Goal: Information Seeking & Learning: Learn about a topic

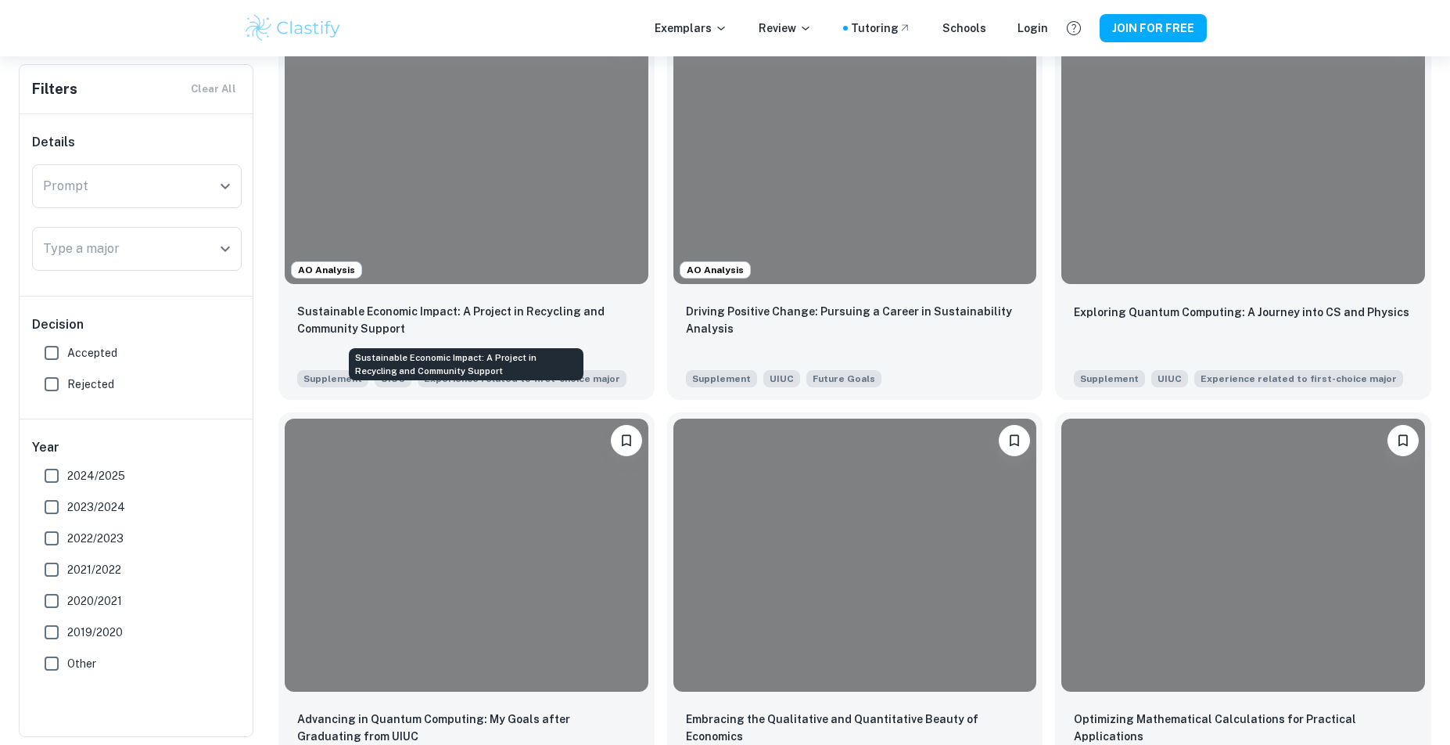
scroll to position [1217, 0]
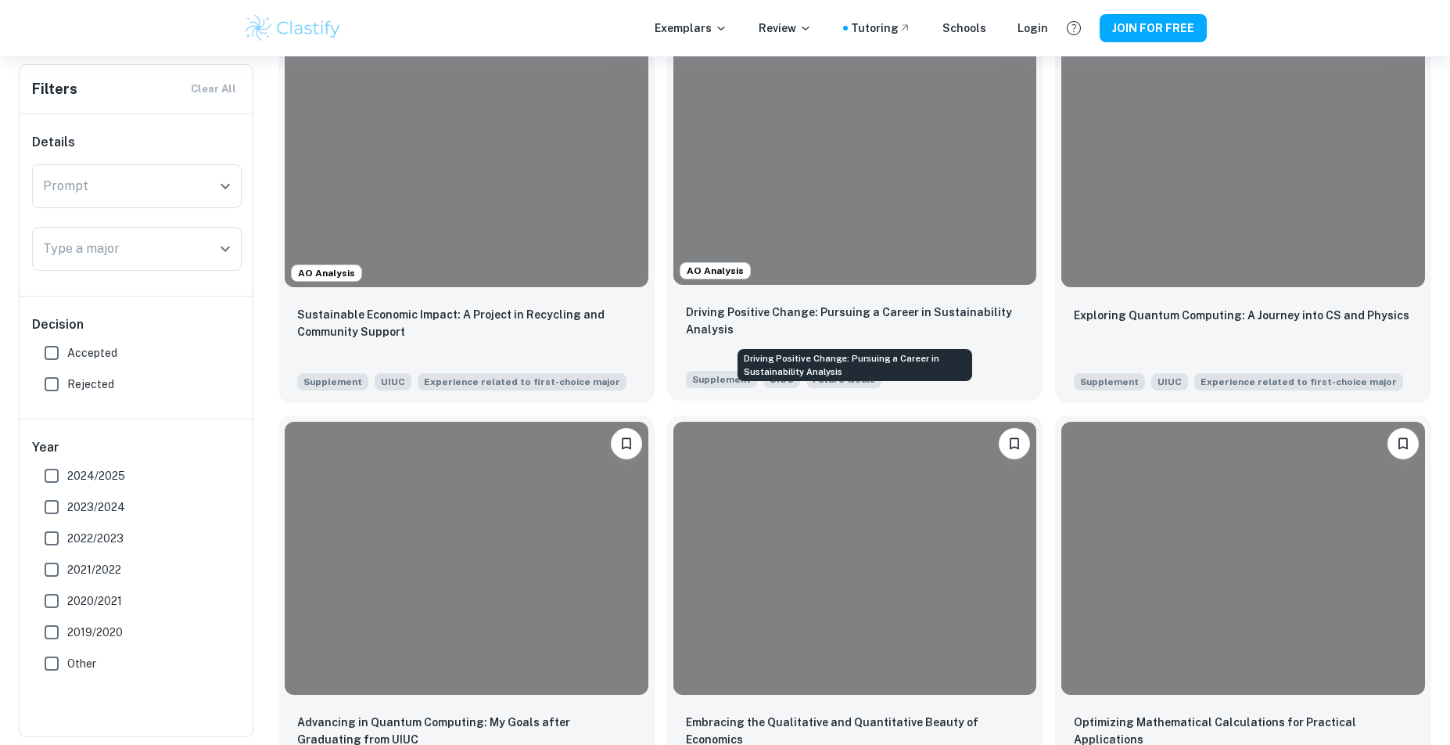
click at [697, 327] on p "Driving Positive Change: Pursuing a Career in Sustainability Analysis" at bounding box center [855, 320] width 339 height 34
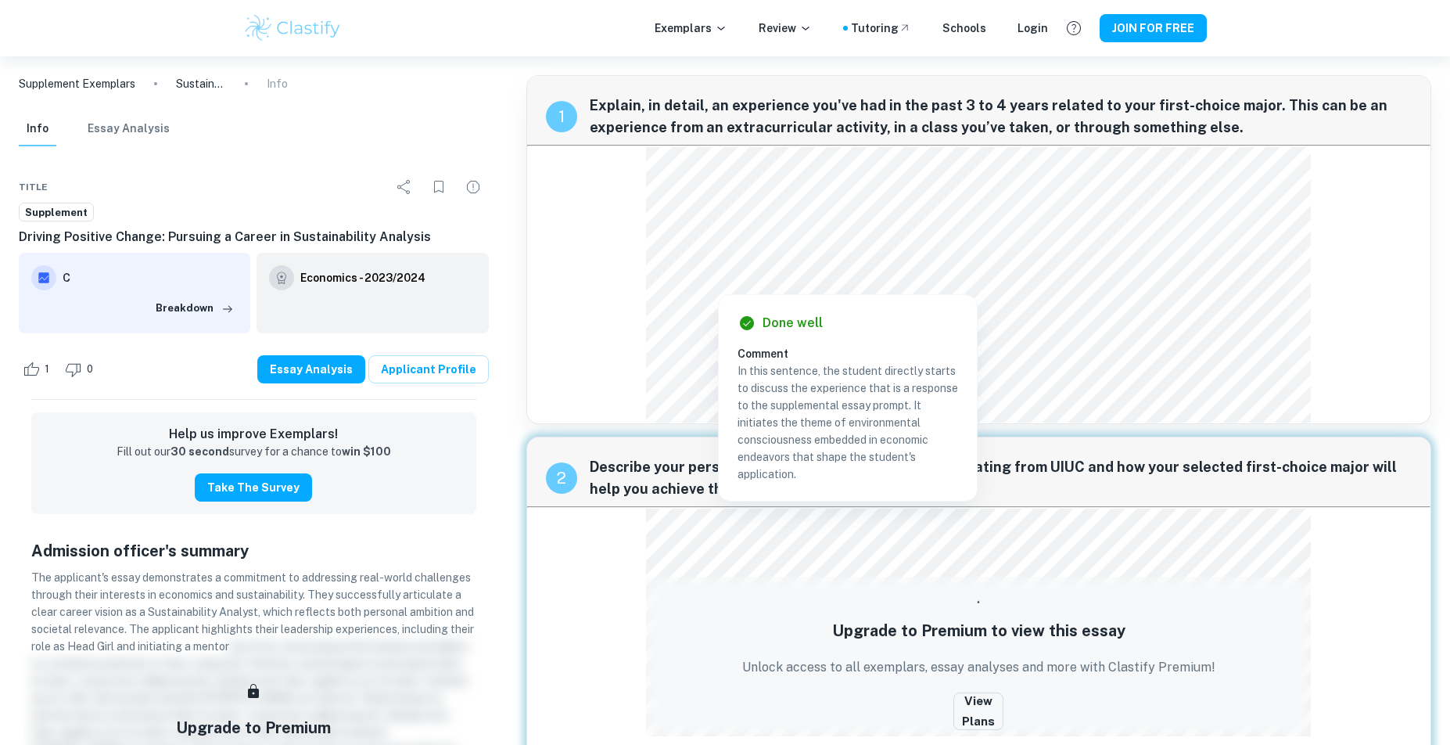
click at [604, 245] on div "1 Explain, in detail, an experience you've had in the past 3 to 4 years related…" at bounding box center [978, 249] width 905 height 349
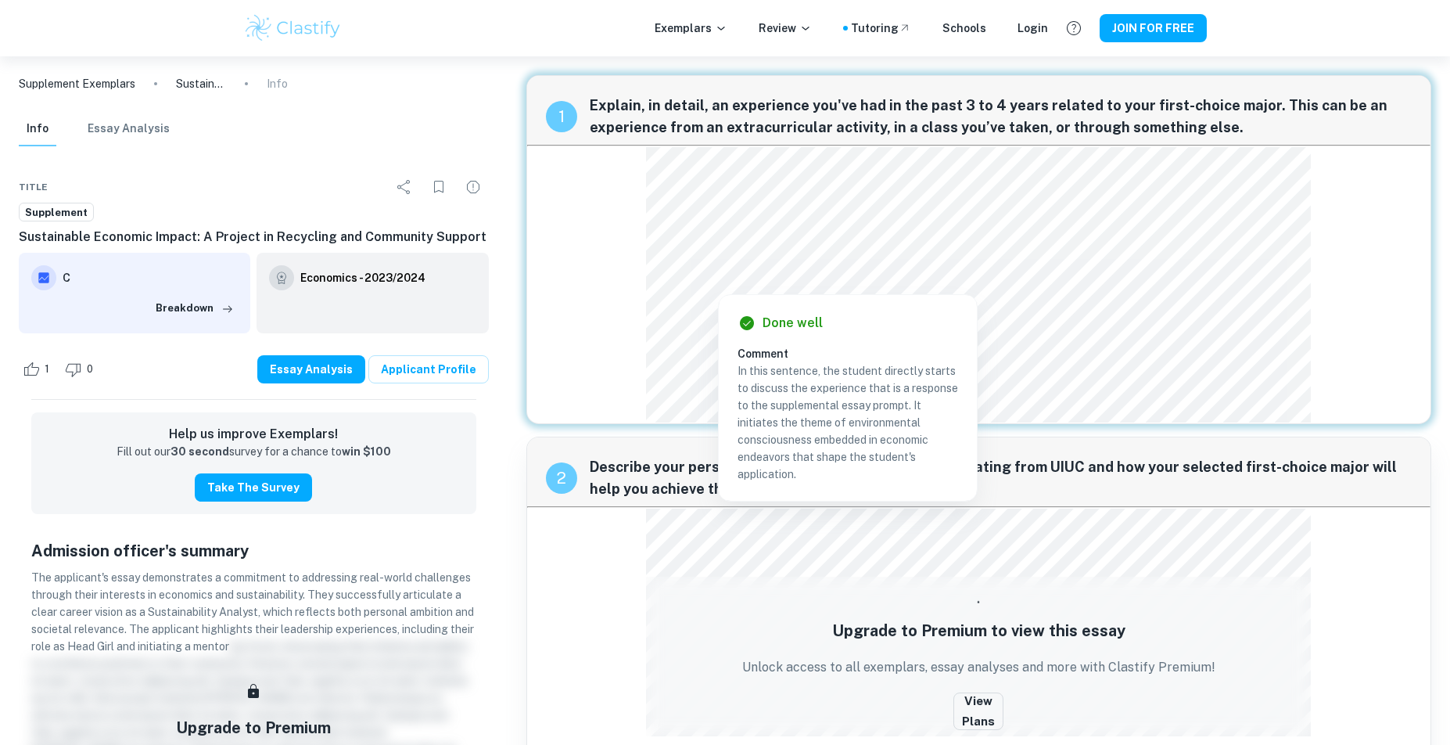
click at [628, 224] on div "1 Explain, in detail, an experience you've had in the past 3 to 4 years related…" at bounding box center [978, 249] width 905 height 349
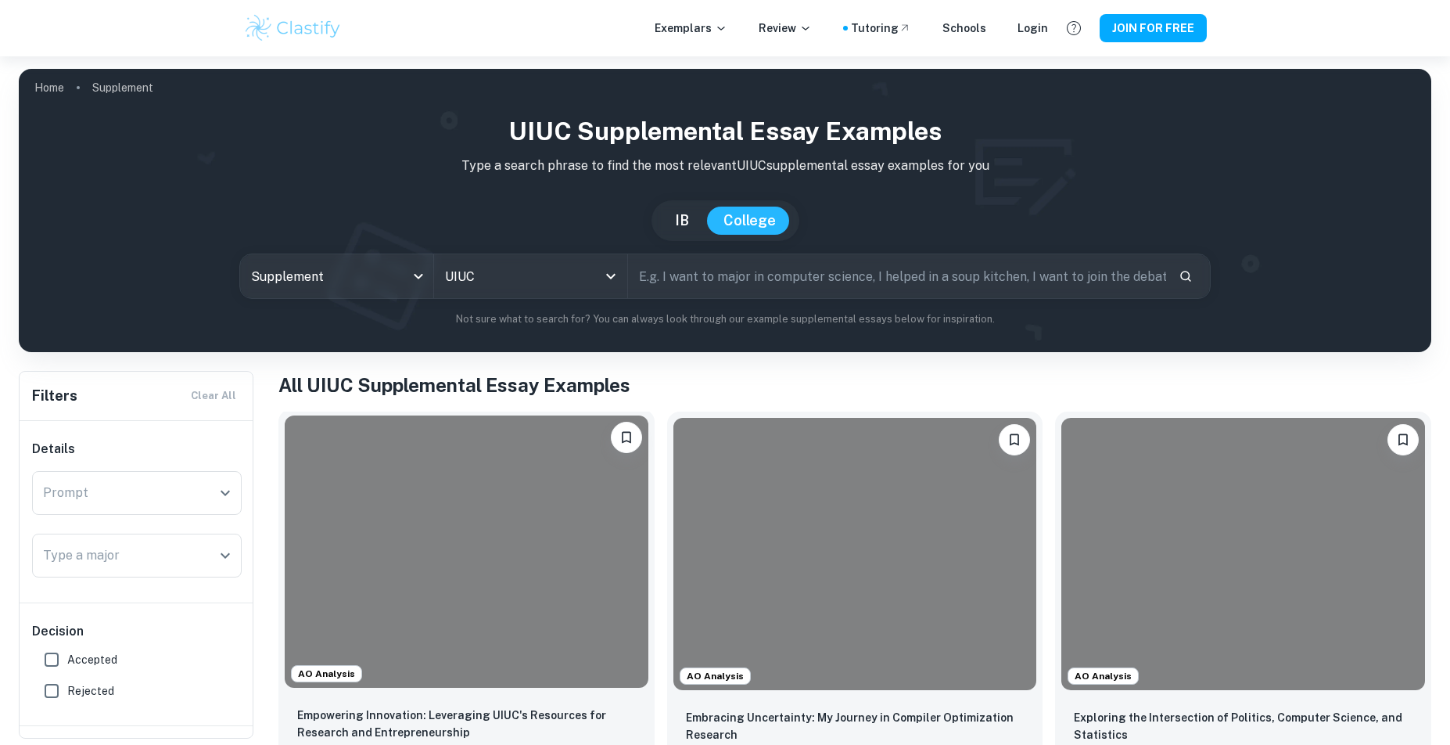
click at [490, 486] on div at bounding box center [467, 551] width 364 height 272
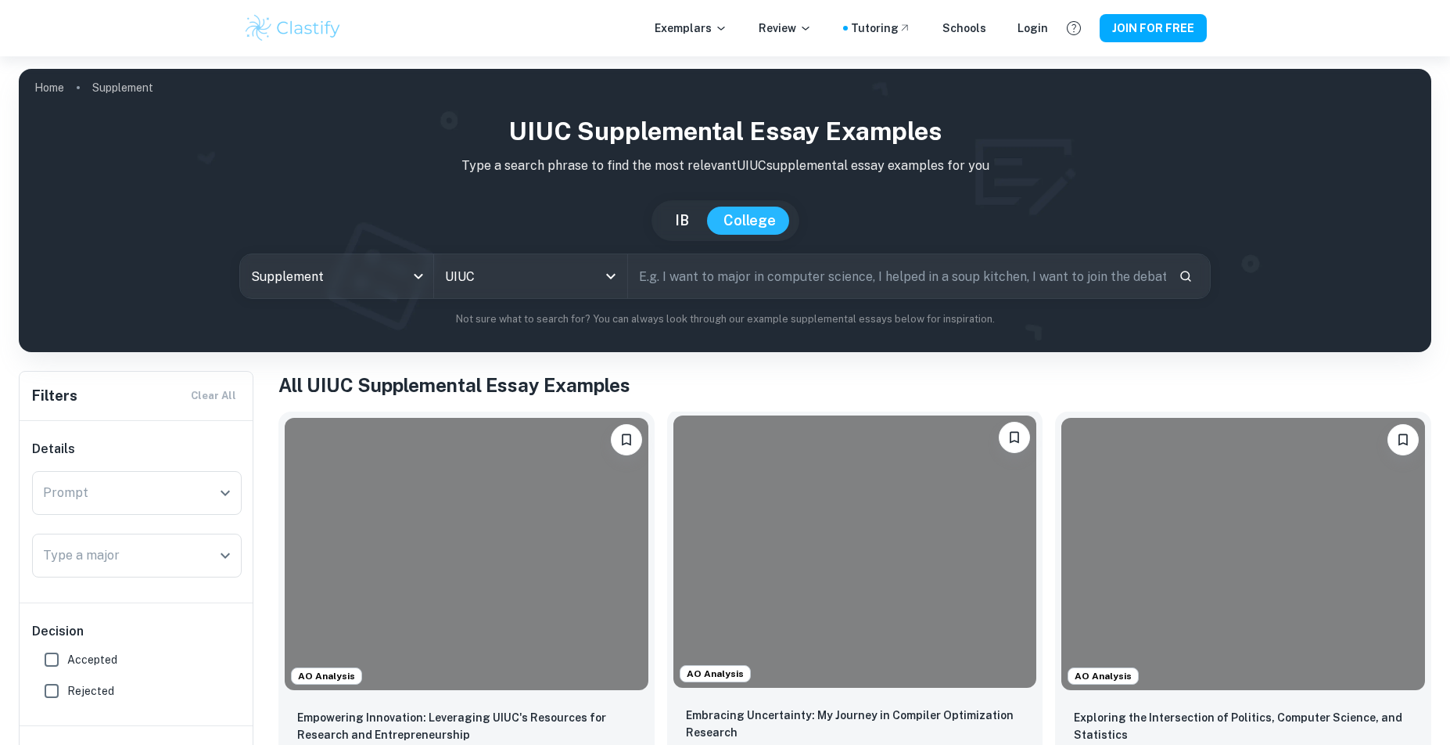
scroll to position [189, 0]
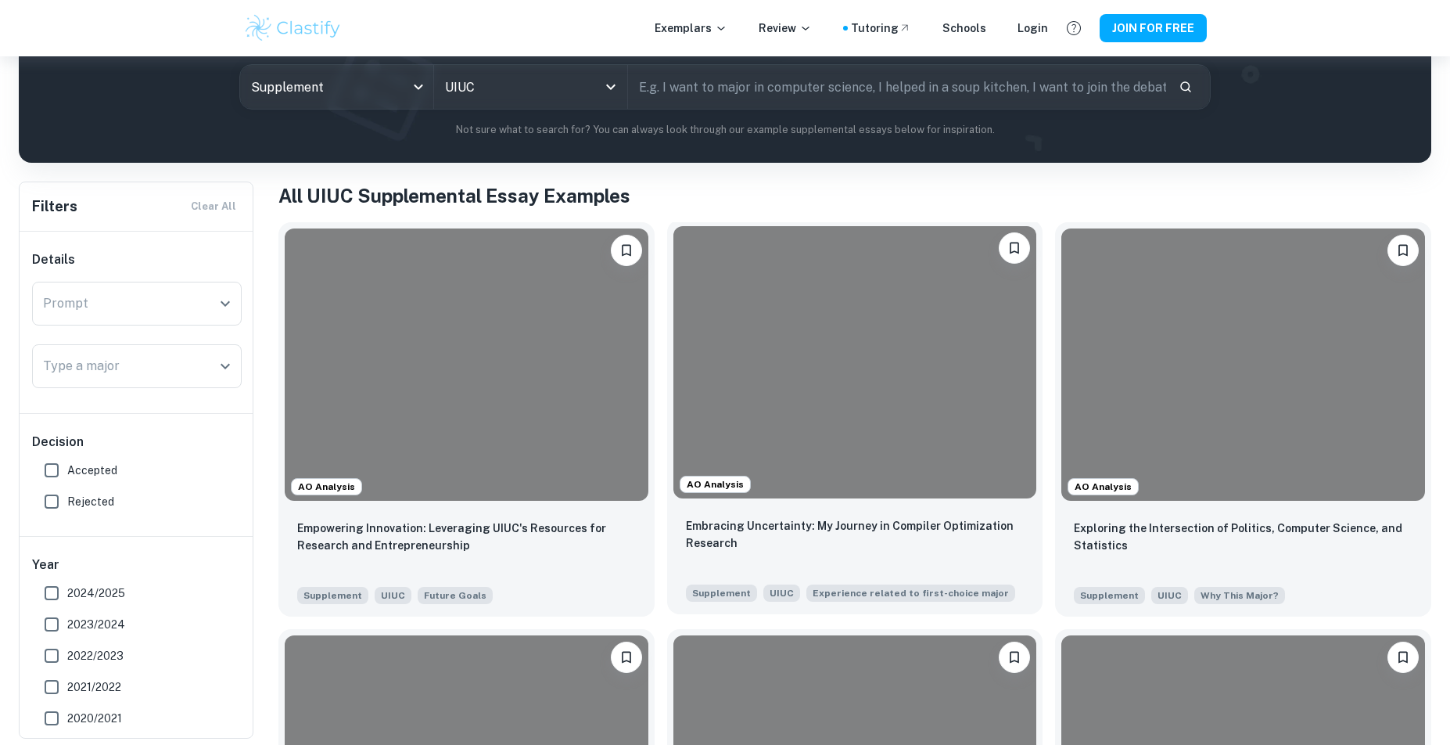
click at [920, 416] on div at bounding box center [855, 362] width 364 height 272
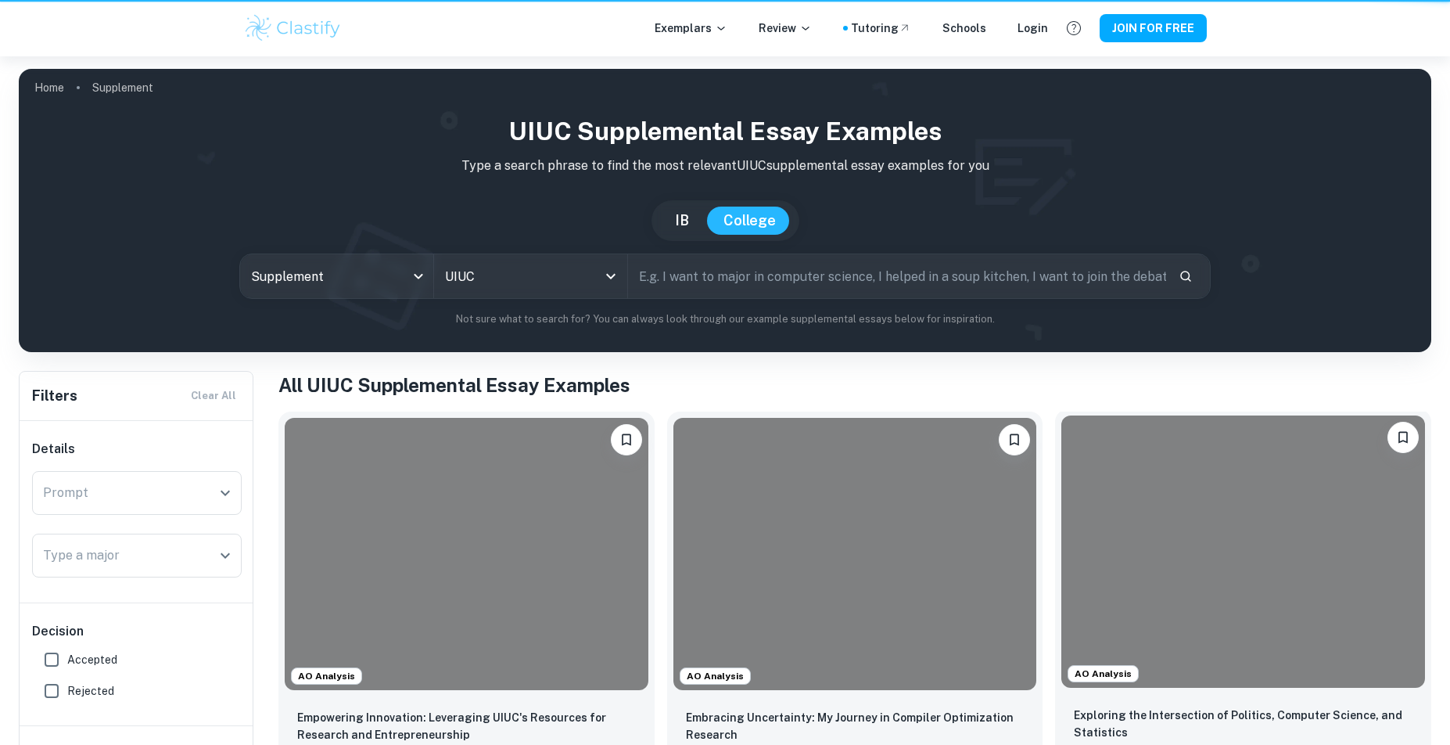
scroll to position [189, 0]
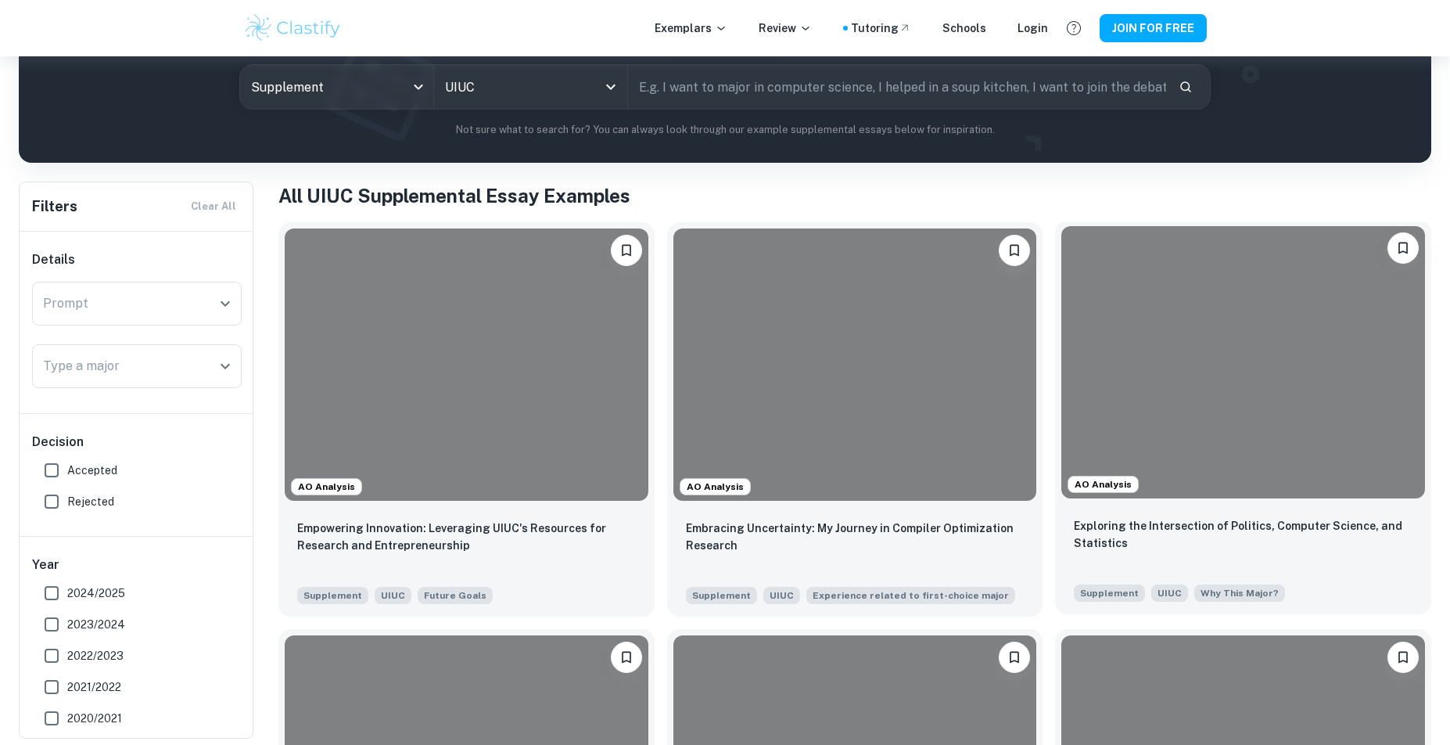
click at [1200, 399] on div at bounding box center [1243, 362] width 364 height 272
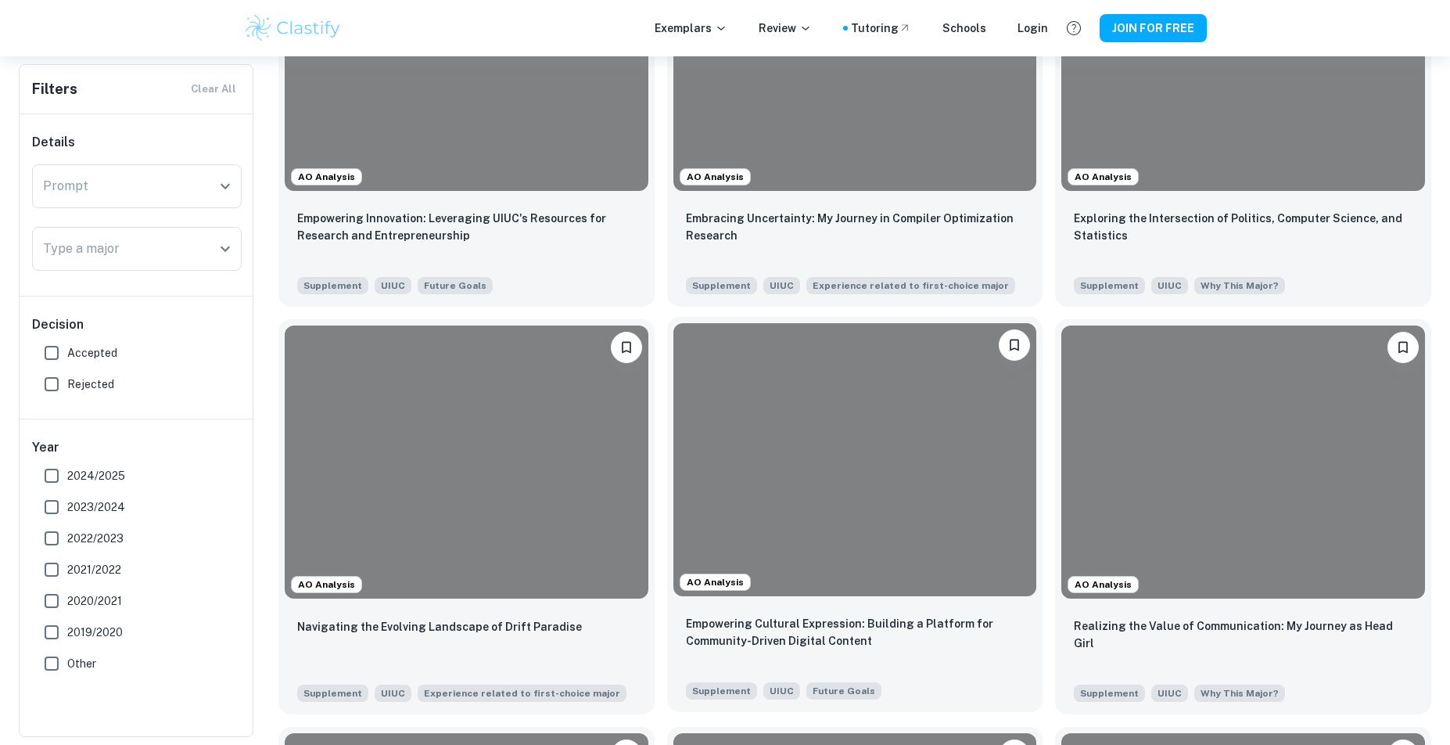
scroll to position [502, 0]
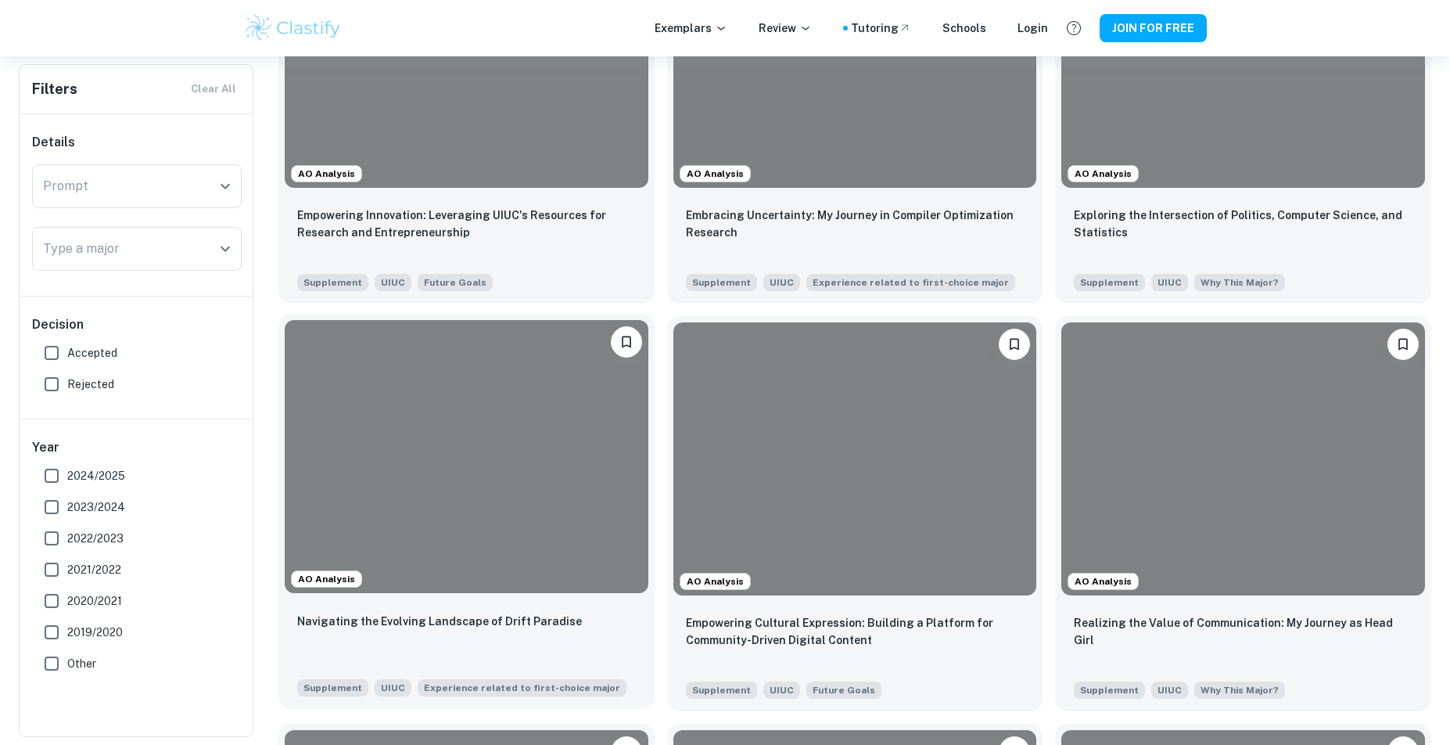
click at [547, 651] on div "Navigating the Evolving Landscape of Drift Paradise" at bounding box center [466, 638] width 339 height 53
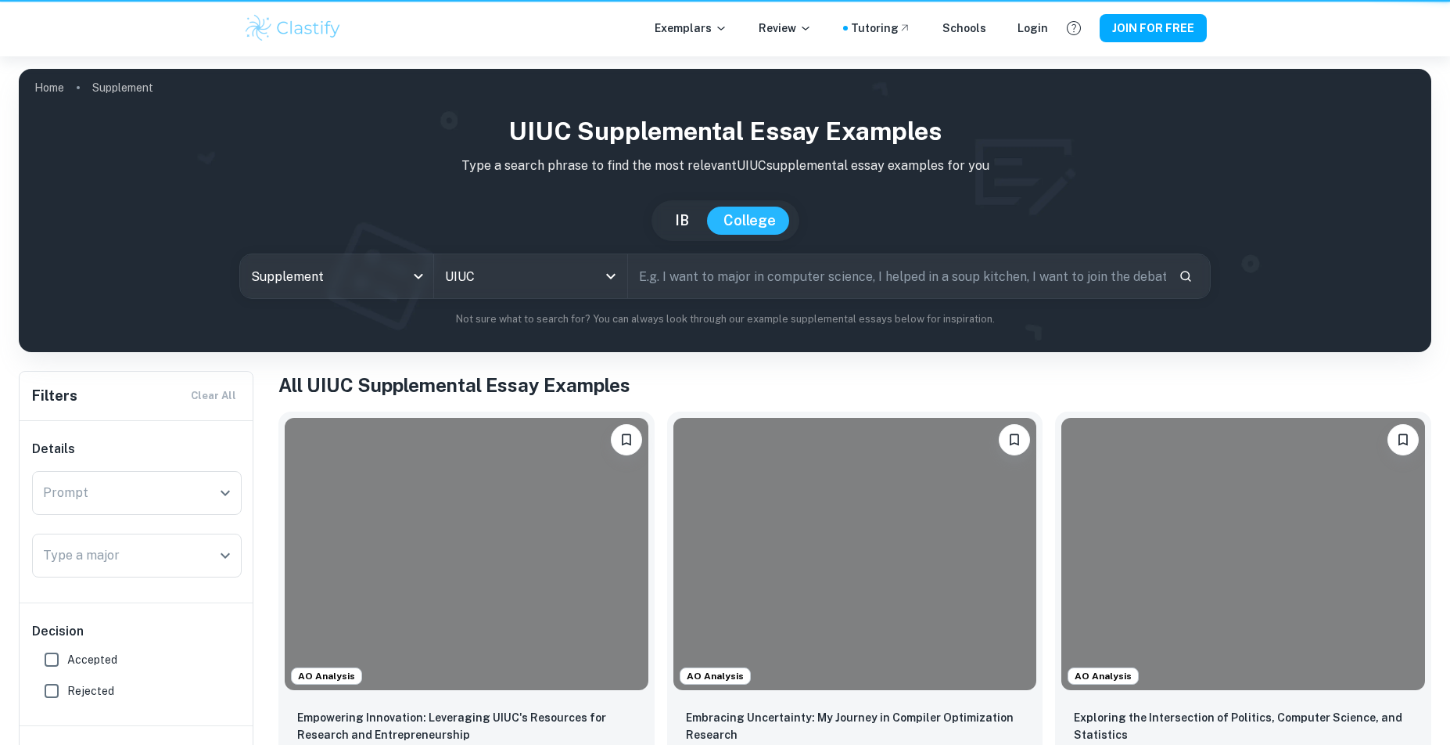
scroll to position [502, 0]
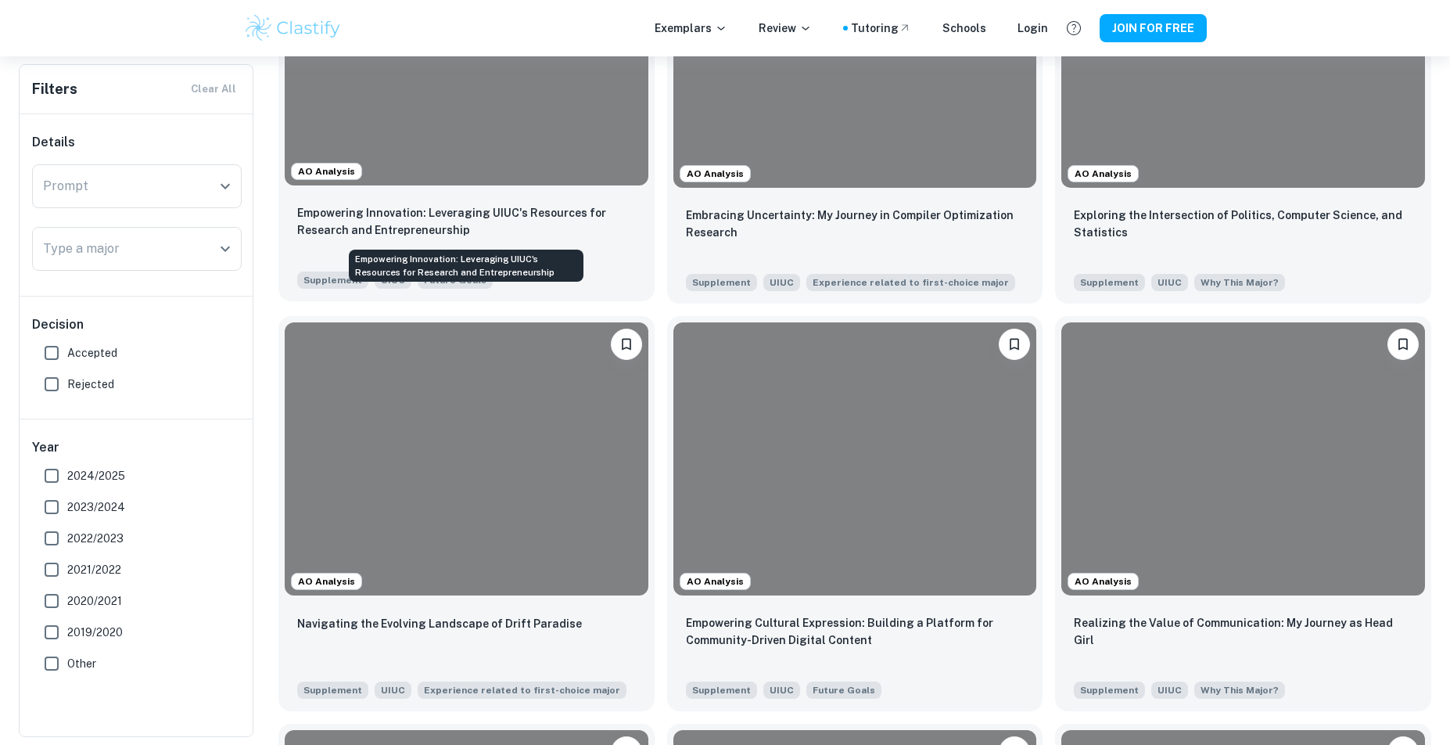
click at [553, 206] on p "Empowering Innovation: Leveraging UIUC's Resources for Research and Entrepreneu…" at bounding box center [466, 221] width 339 height 34
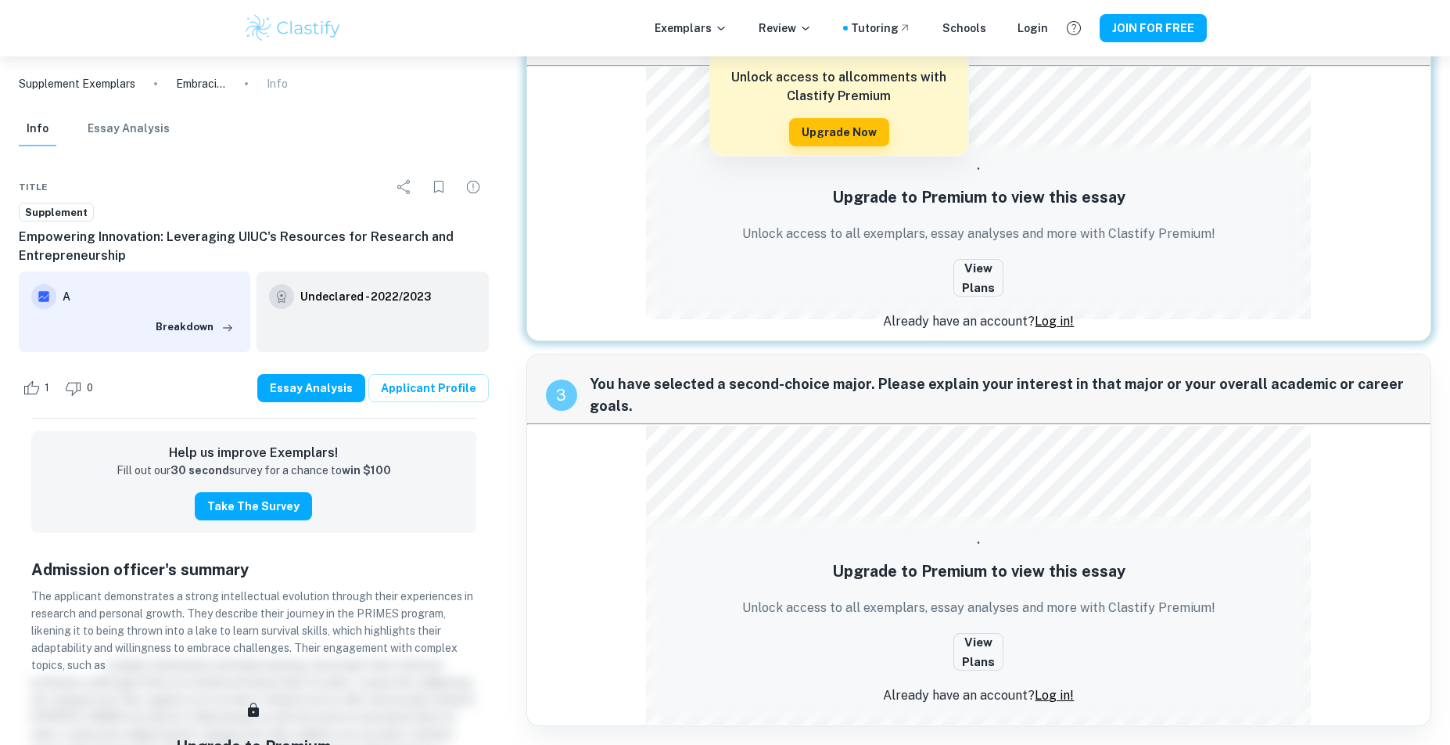
scroll to position [353, 0]
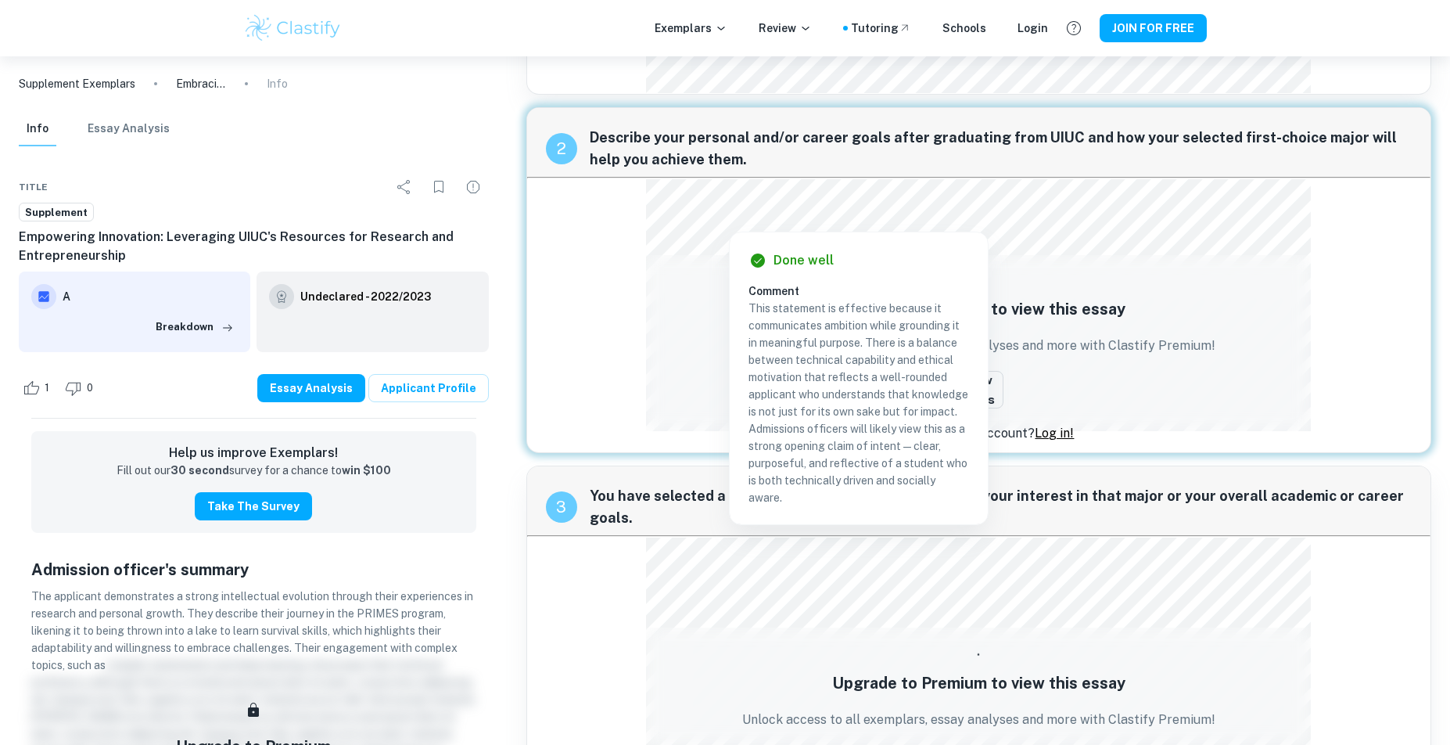
click at [598, 229] on div "2 Describe your personal and/or career goals after graduating from UIUC and how…" at bounding box center [978, 280] width 905 height 346
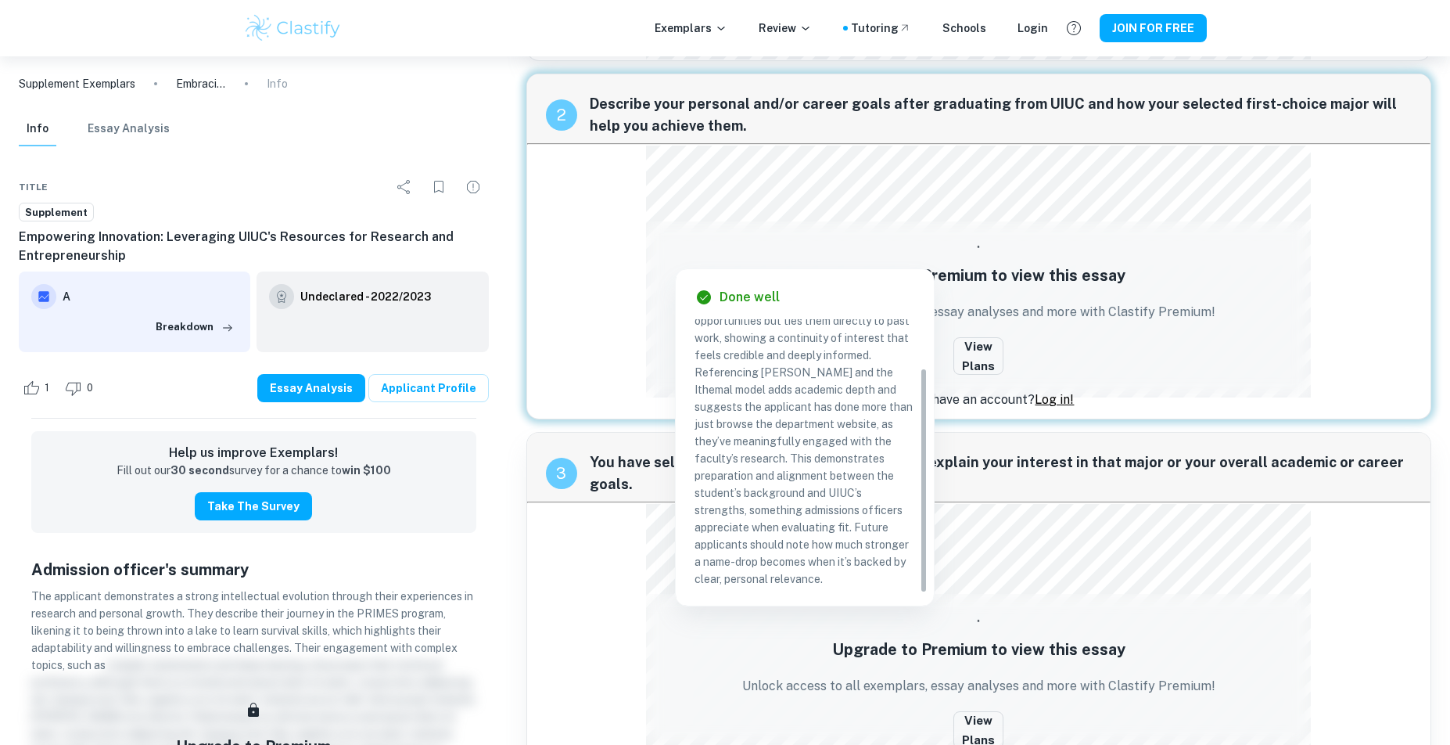
scroll to position [403, 0]
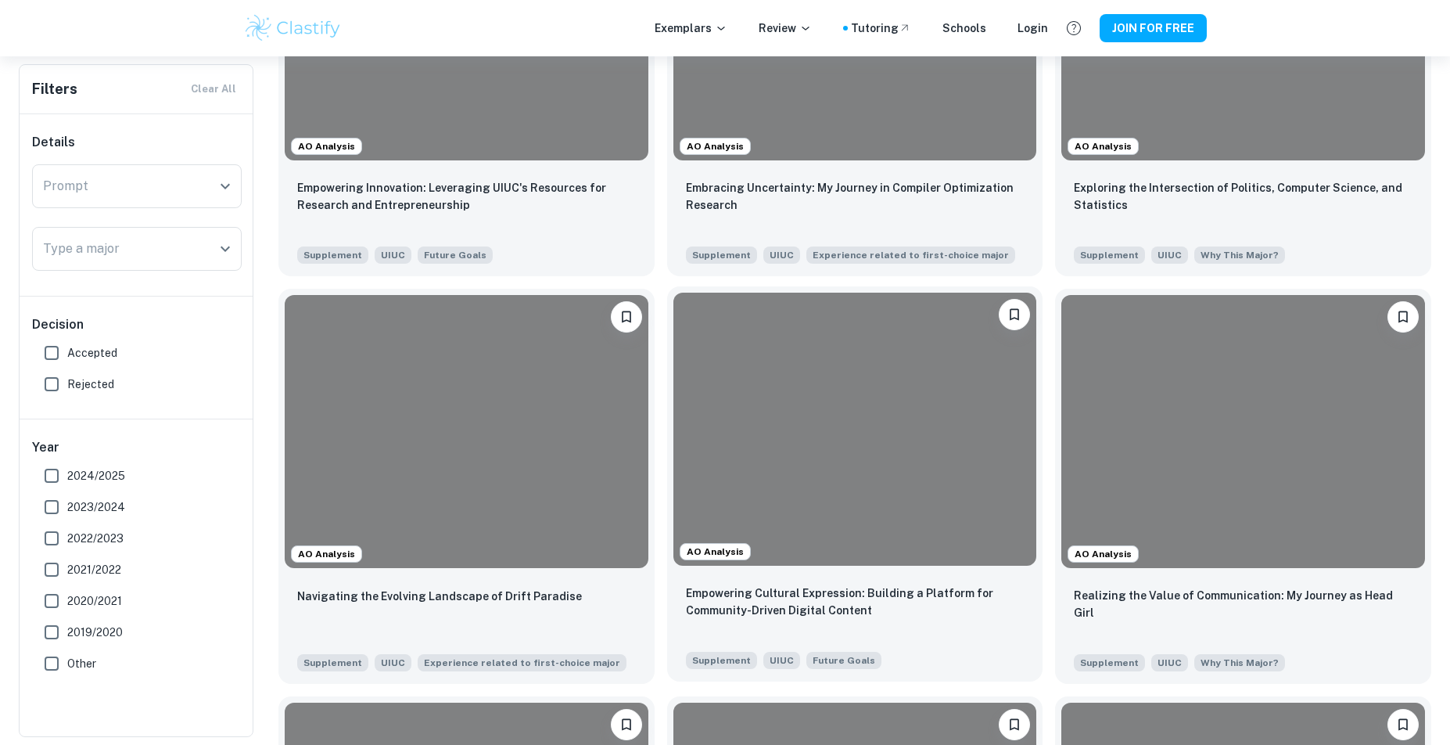
scroll to position [601, 0]
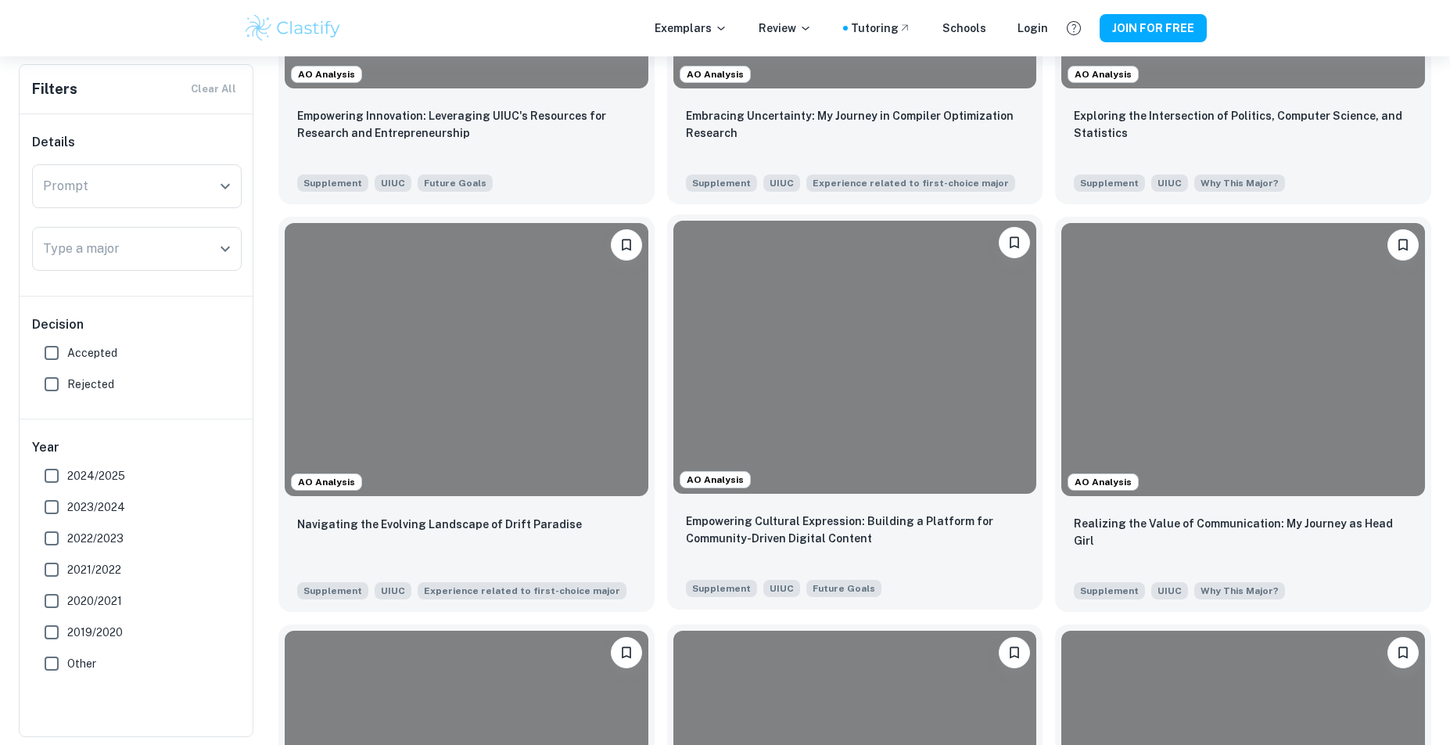
click at [852, 508] on div "Empowering Cultural Expression: Building a Platform for Community-Driven Digita…" at bounding box center [855, 554] width 376 height 109
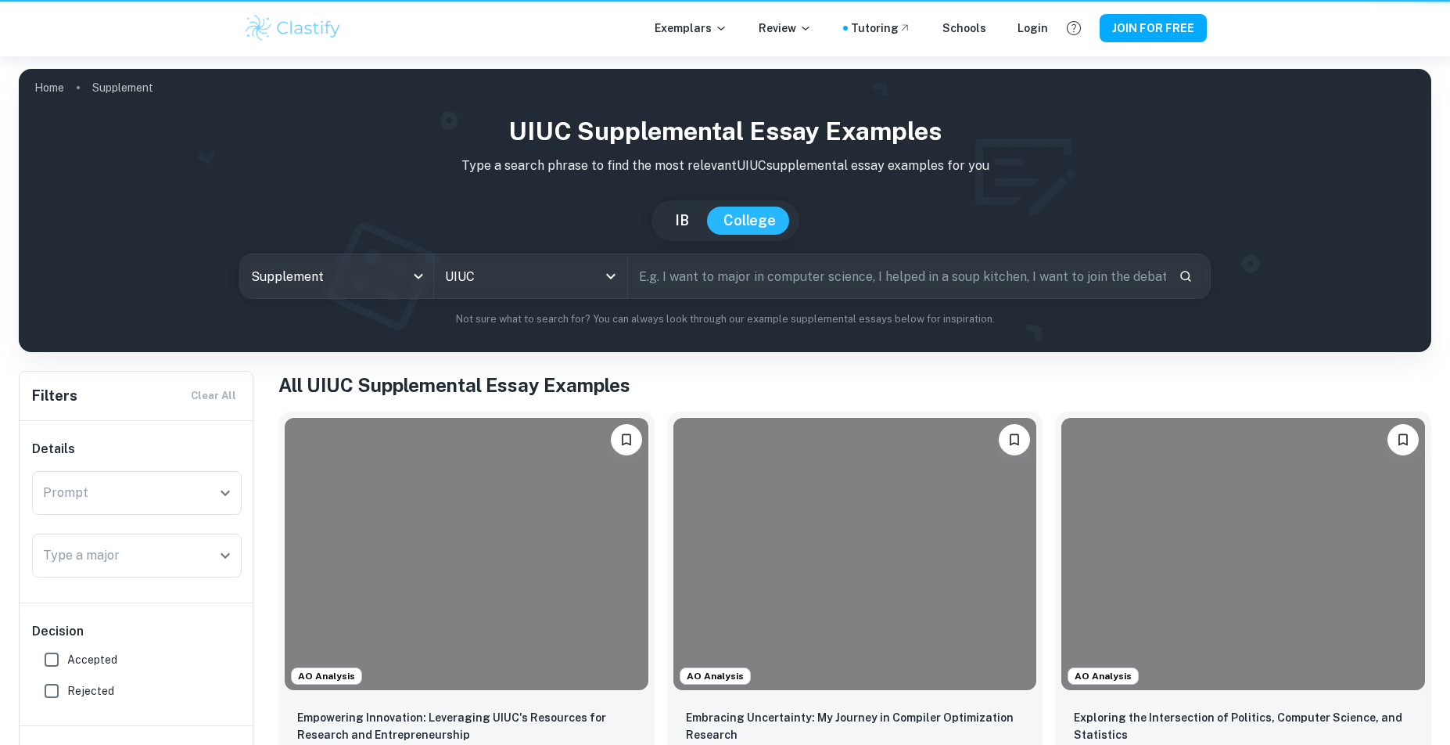
scroll to position [601, 0]
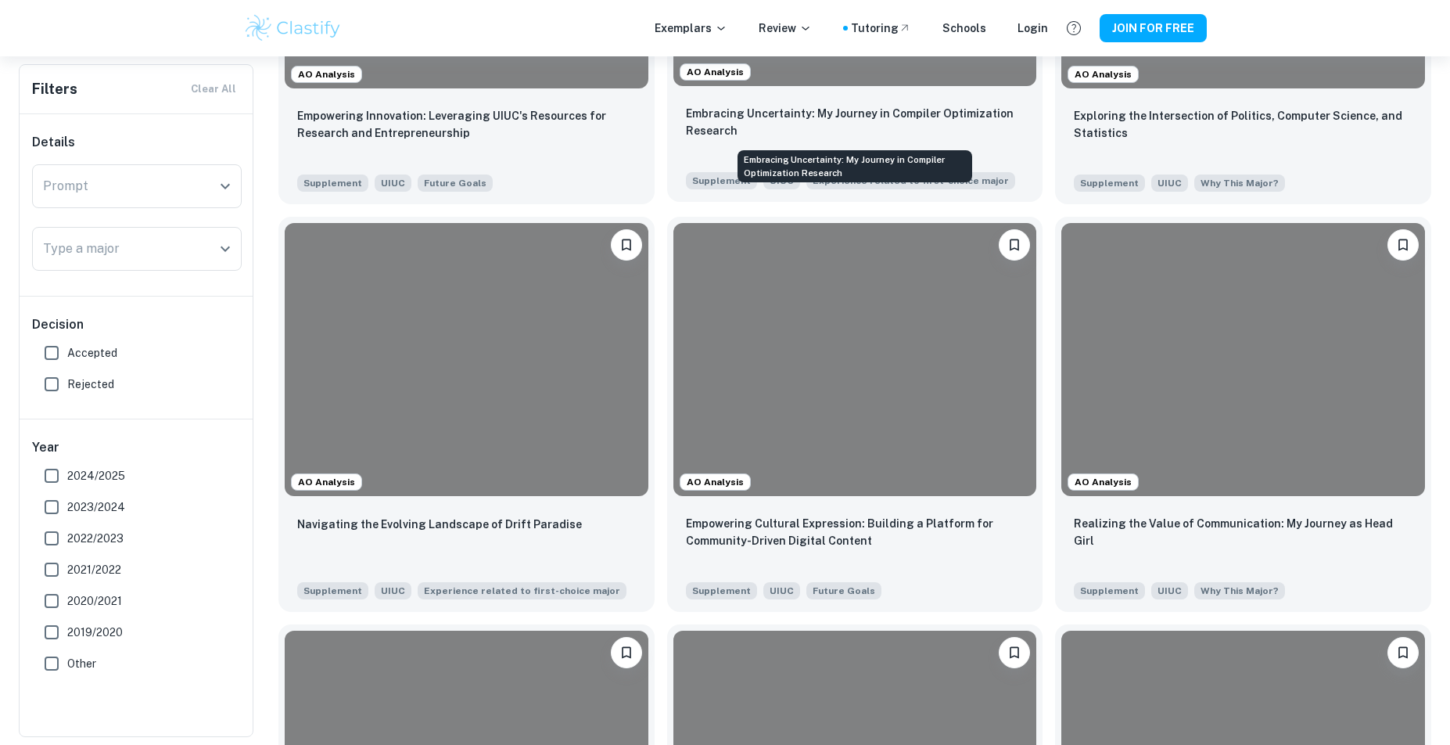
click at [846, 132] on p "Embracing Uncertainty: My Journey in Compiler Optimization Research" at bounding box center [855, 122] width 339 height 34
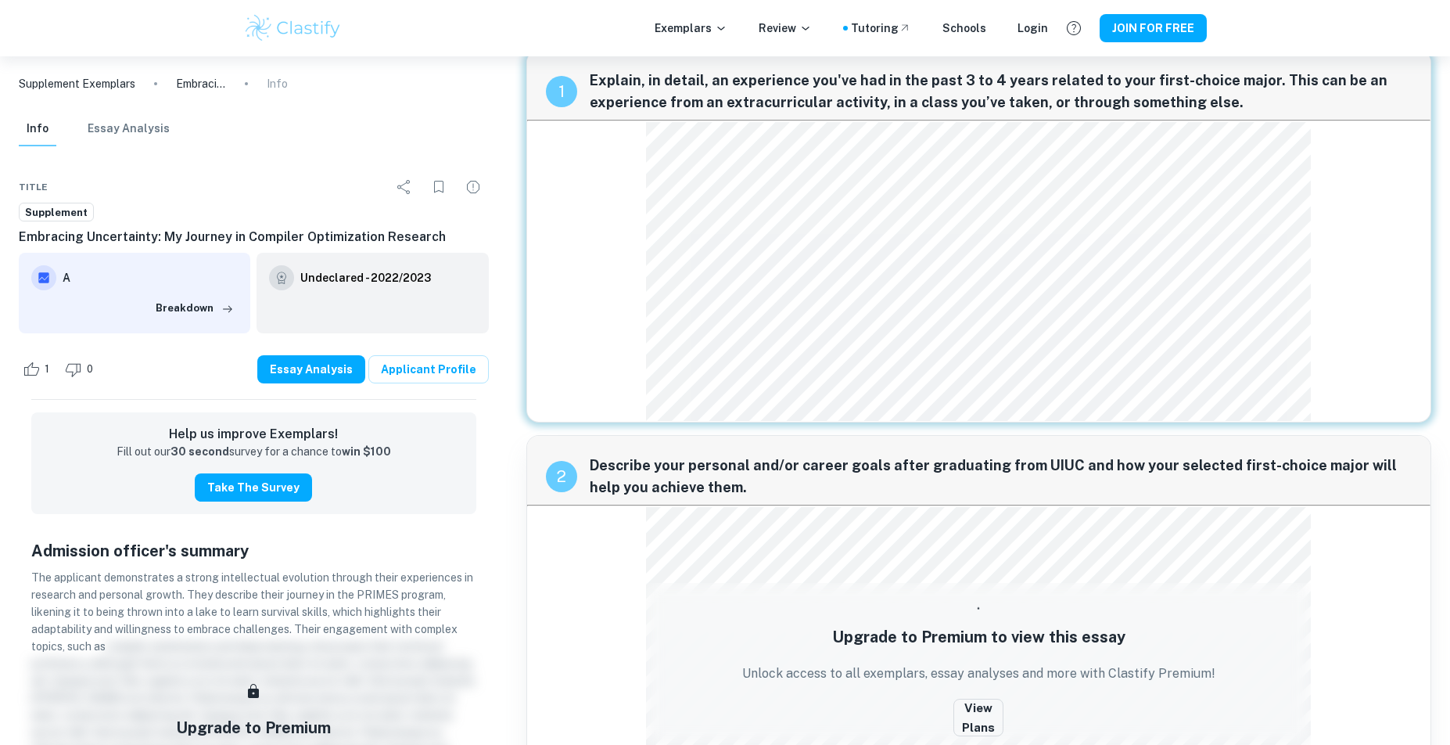
scroll to position [102, 0]
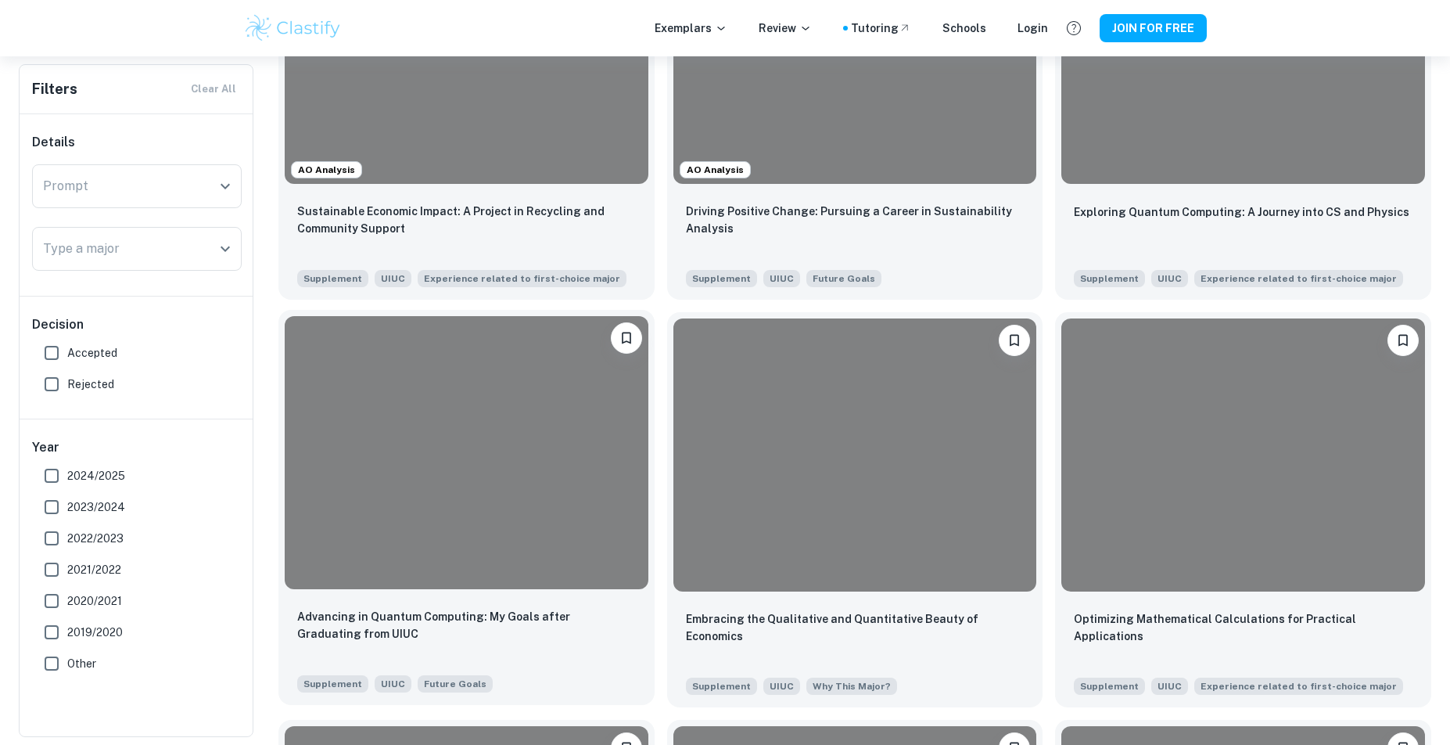
scroll to position [1433, 0]
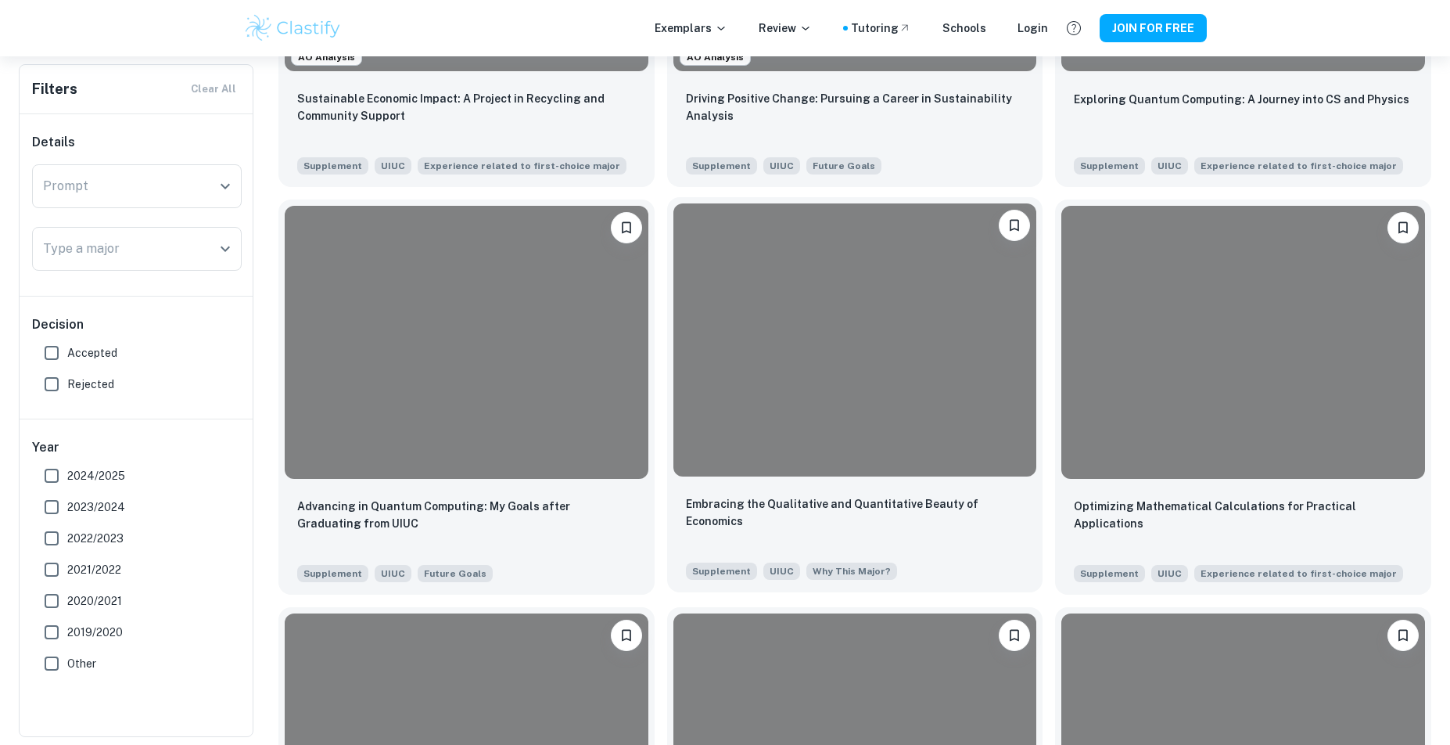
click at [781, 475] on div at bounding box center [855, 339] width 364 height 272
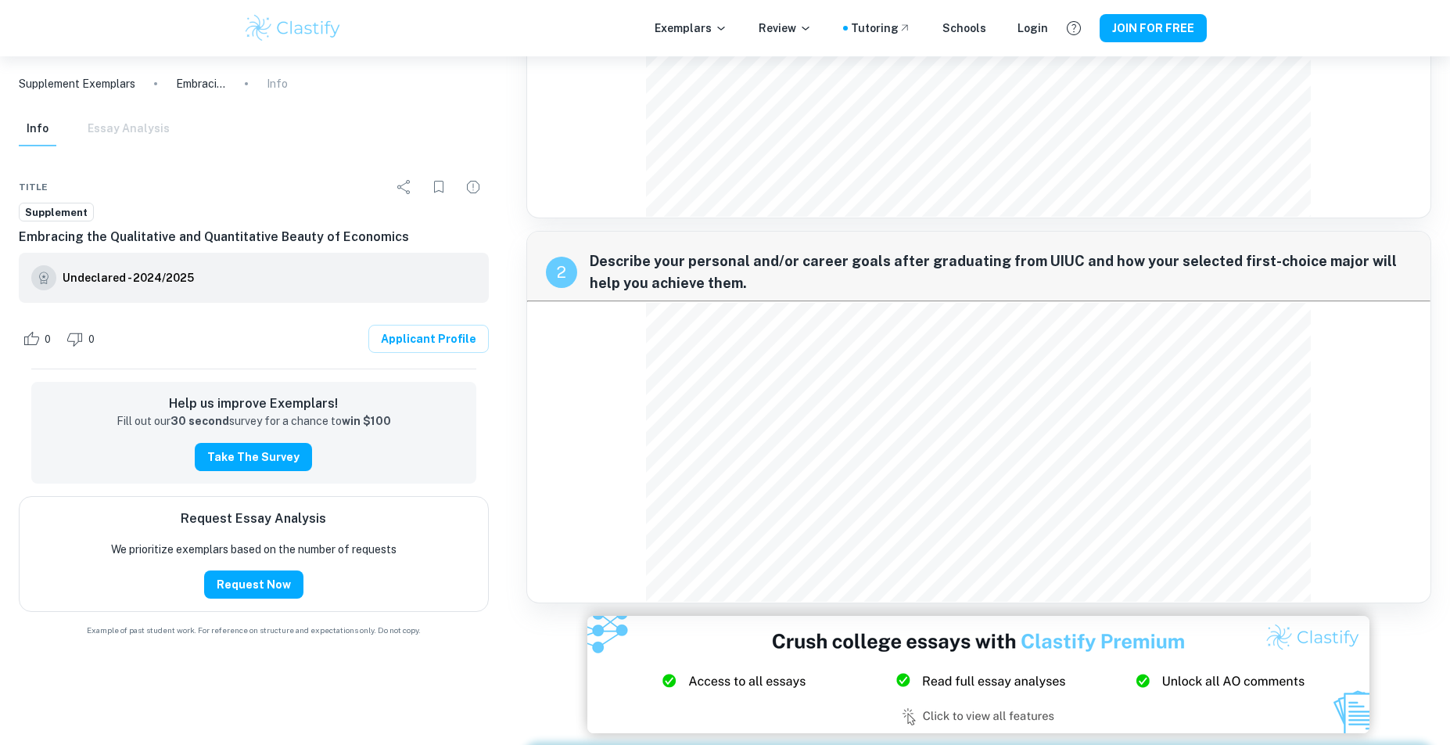
scroll to position [148, 0]
